Goal: Task Accomplishment & Management: Manage account settings

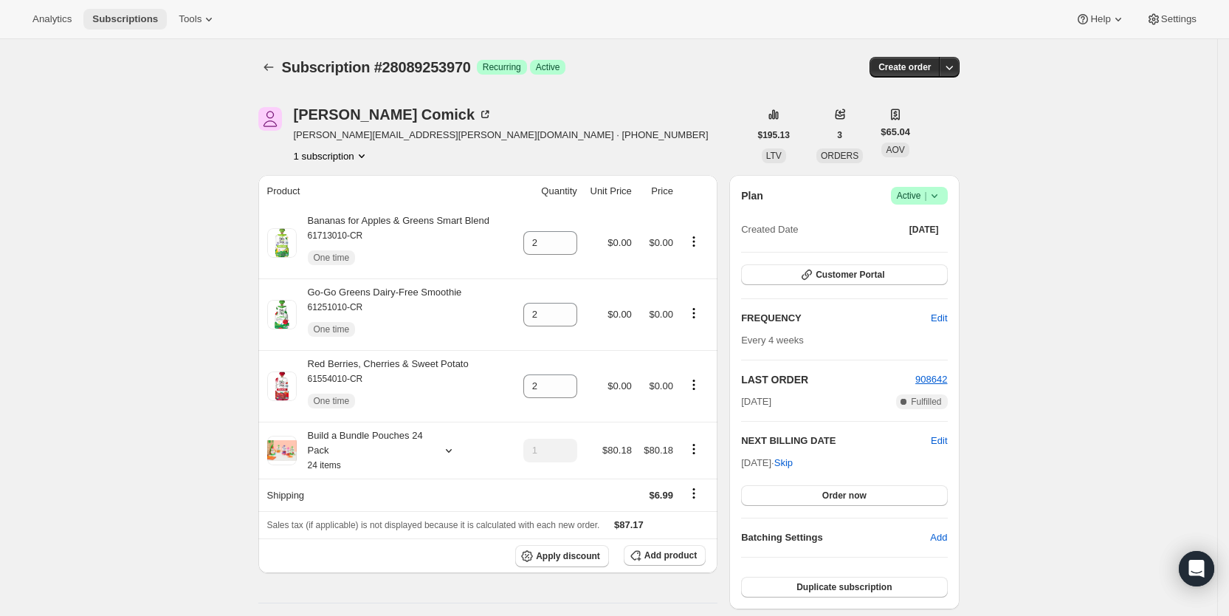
click at [140, 22] on span "Subscriptions" at bounding box center [125, 19] width 66 height 12
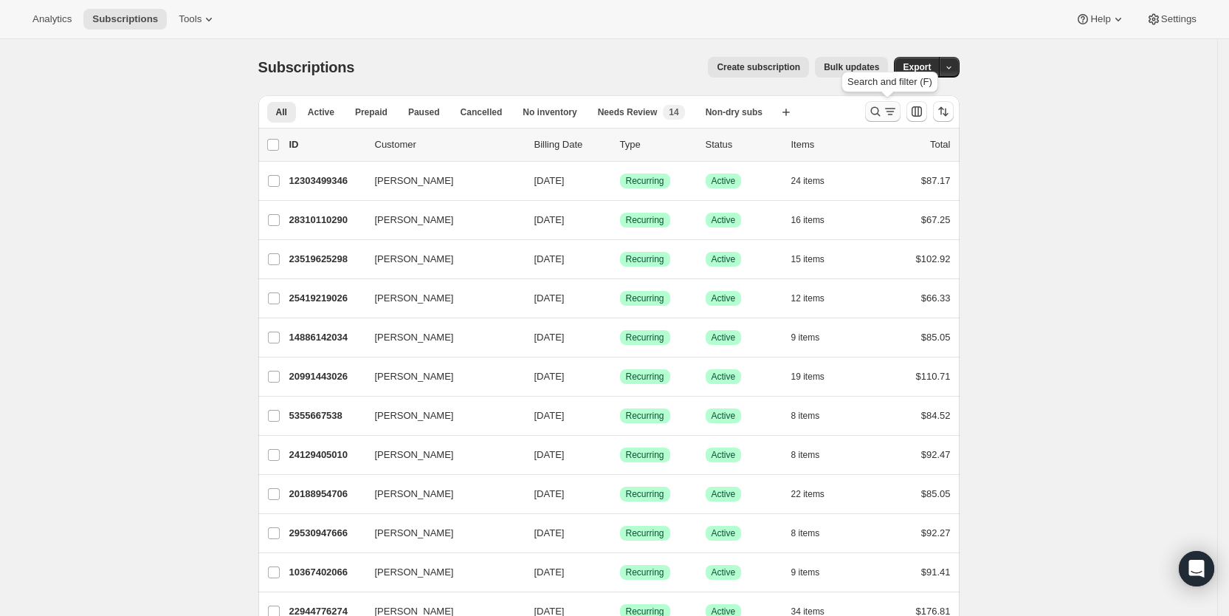
click at [891, 114] on icon "Search and filter results" at bounding box center [890, 111] width 15 height 15
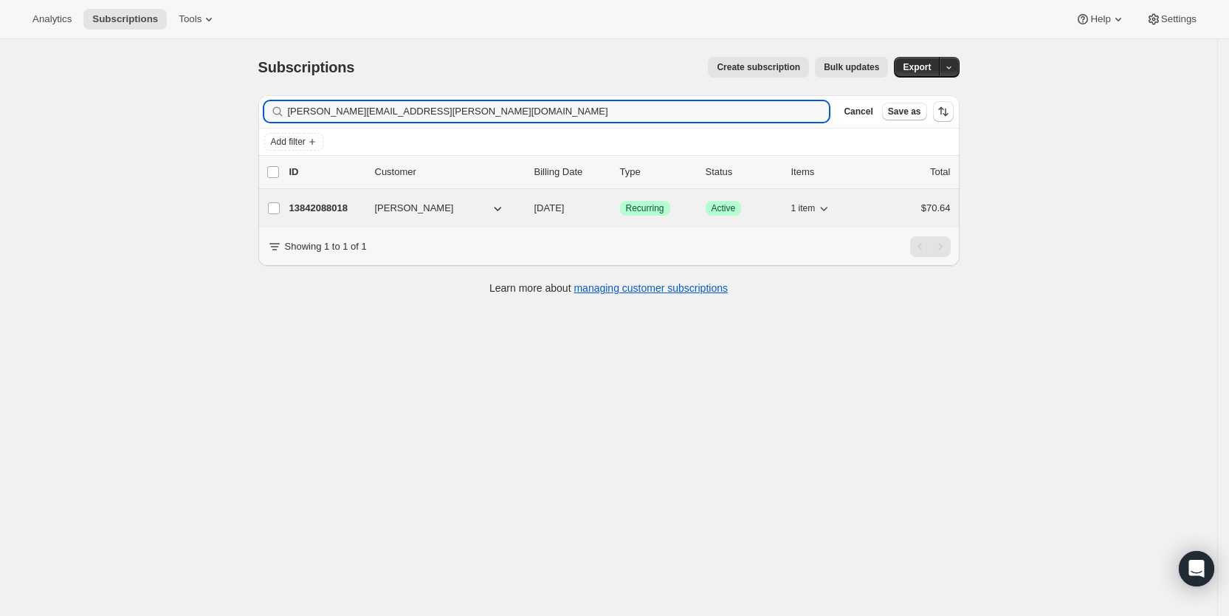
type input "[PERSON_NAME][EMAIL_ADDRESS][PERSON_NAME][DOMAIN_NAME]"
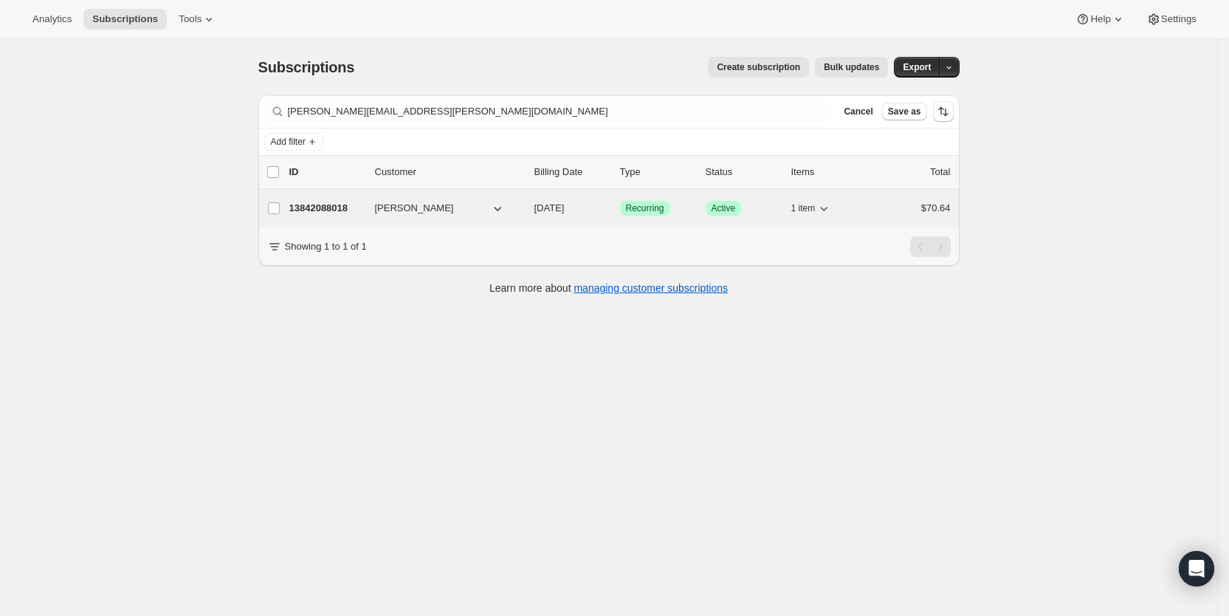
click at [565, 206] on span "[DATE]" at bounding box center [549, 207] width 30 height 11
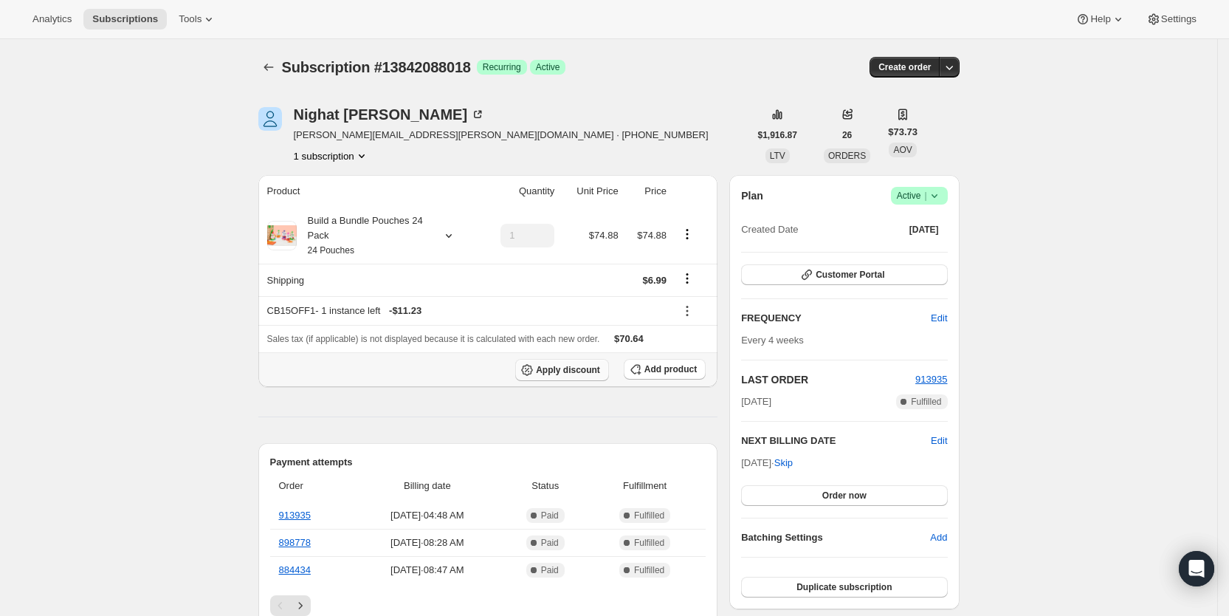
click at [593, 371] on span "Apply discount" at bounding box center [568, 370] width 64 height 12
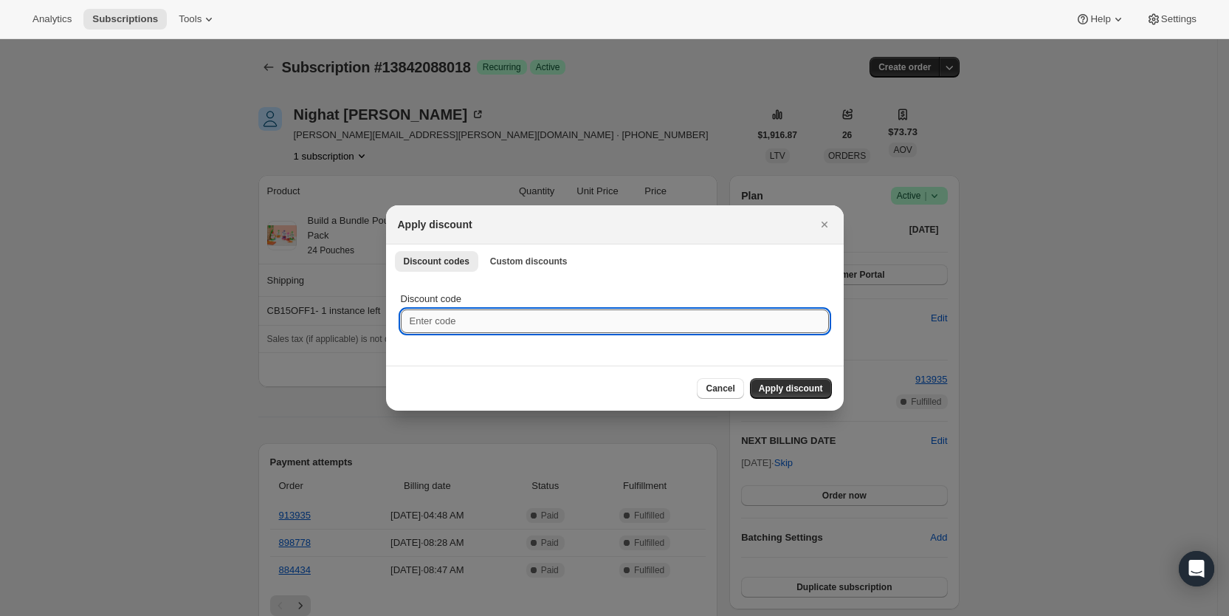
click at [469, 321] on input "Discount code" at bounding box center [615, 321] width 428 height 24
type input "cr_15"
click at [800, 392] on span "Apply discount" at bounding box center [791, 388] width 64 height 12
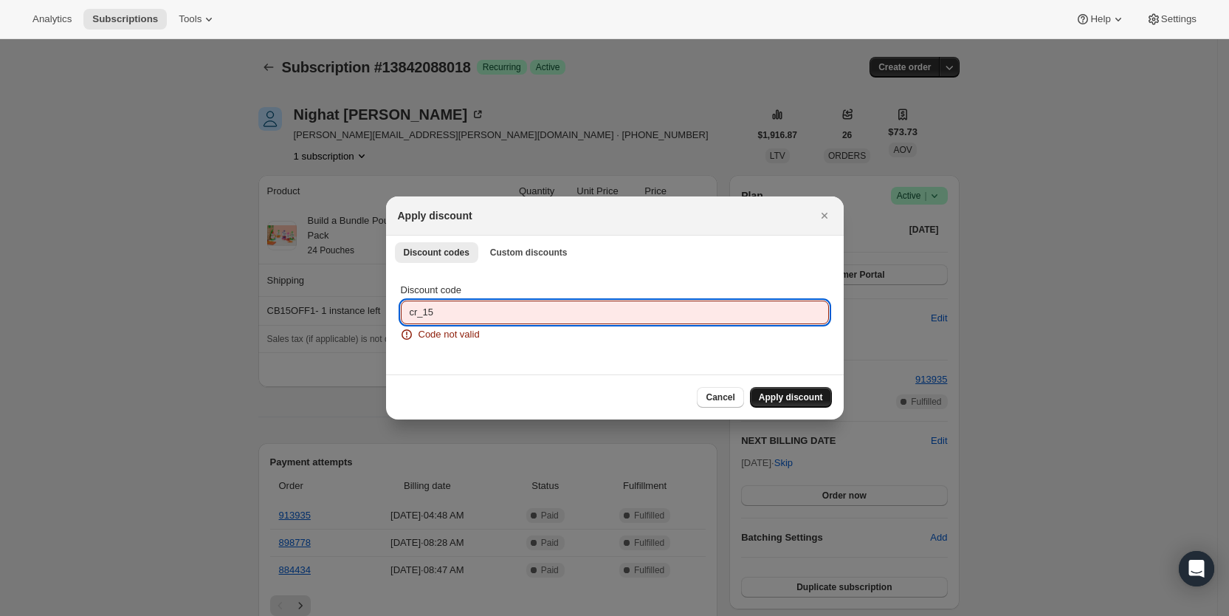
drag, startPoint x: 416, startPoint y: 316, endPoint x: 408, endPoint y: 314, distance: 9.1
click at [408, 314] on input "cr_15" at bounding box center [615, 312] width 428 height 24
type input "ac_15"
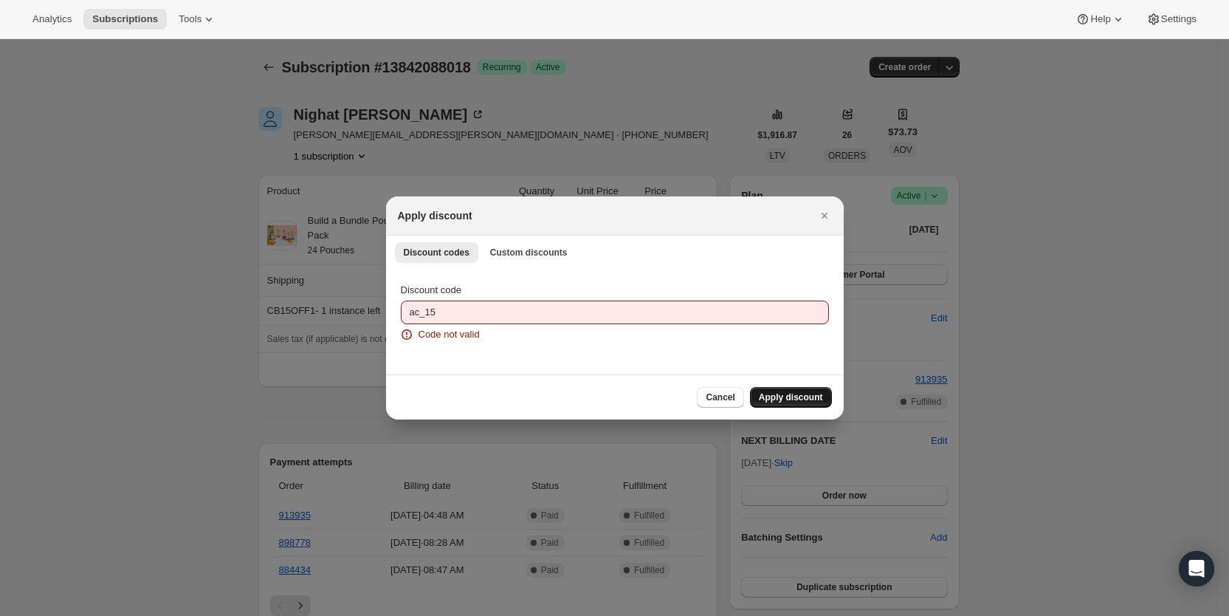
click at [783, 393] on span "Apply discount" at bounding box center [791, 397] width 64 height 12
